Goal: Task Accomplishment & Management: Use online tool/utility

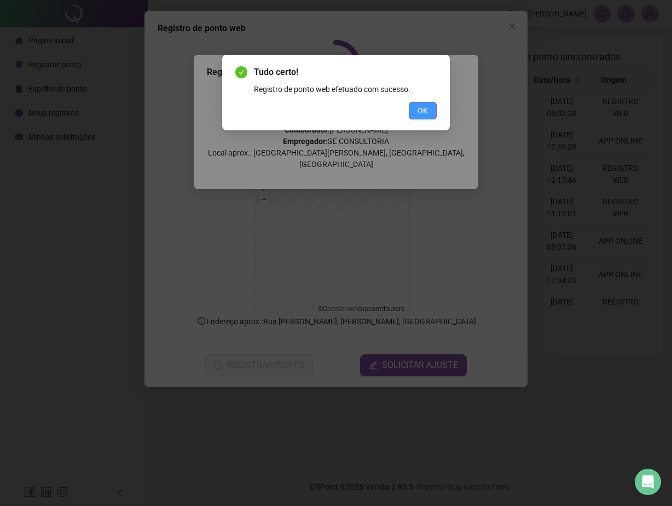
click at [429, 108] on button "OK" at bounding box center [423, 111] width 28 height 18
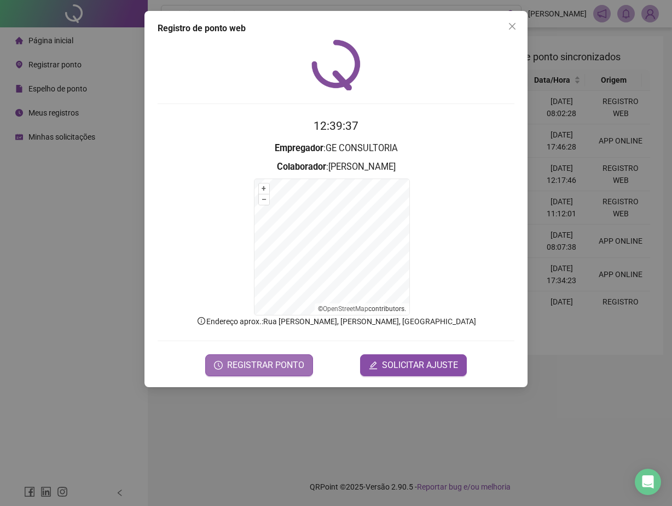
click at [259, 375] on button "REGISTRAR PONTO" at bounding box center [259, 365] width 108 height 22
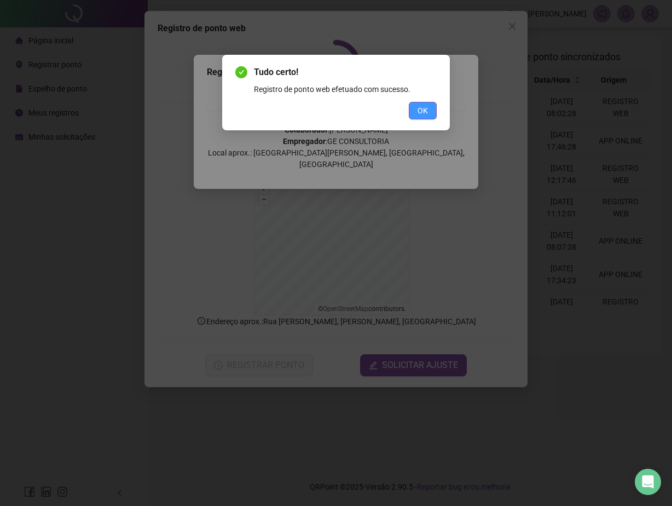
click at [422, 113] on span "OK" at bounding box center [423, 111] width 10 height 12
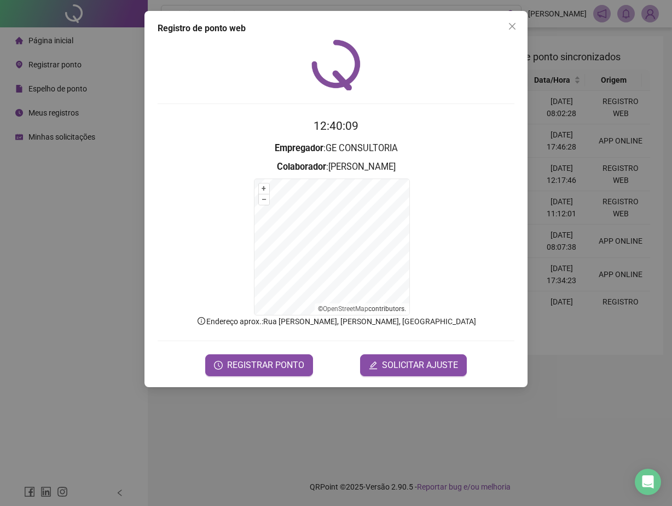
click at [588, 169] on div "Registro de ponto web 12:40:09 Empregador : GE CONSULTORIA Colaborador : [PERSO…" at bounding box center [336, 253] width 672 height 506
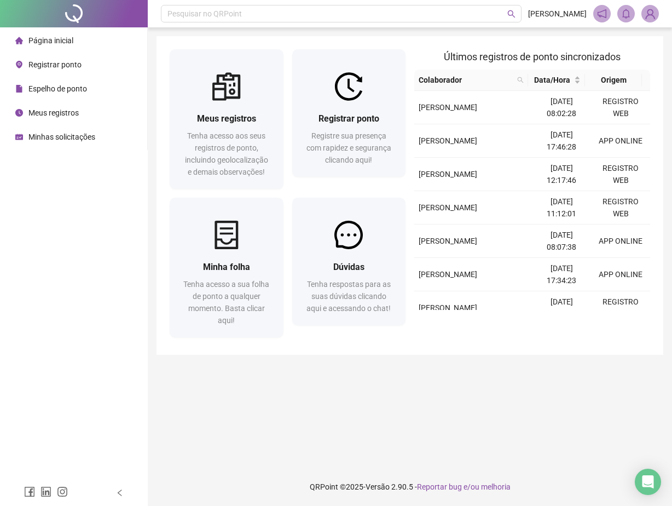
click at [61, 39] on span "Página inicial" at bounding box center [50, 40] width 45 height 9
